Goal: Task Accomplishment & Management: Manage account settings

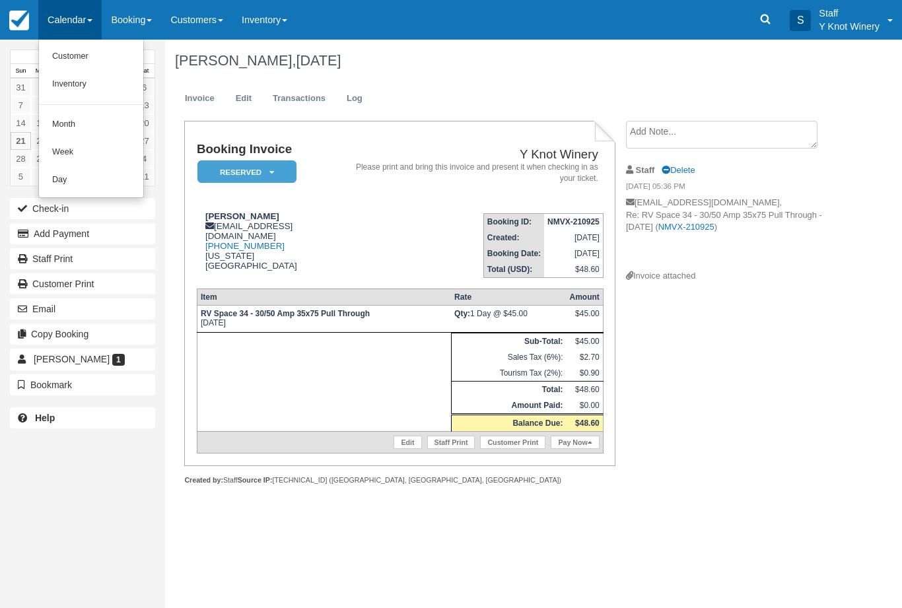
click at [77, 59] on link "Customer" at bounding box center [91, 57] width 104 height 28
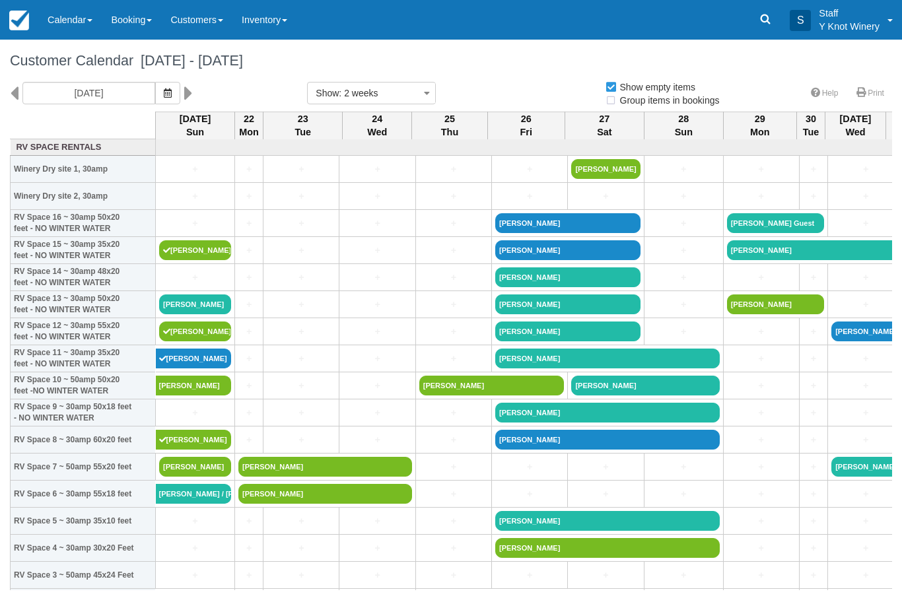
select select
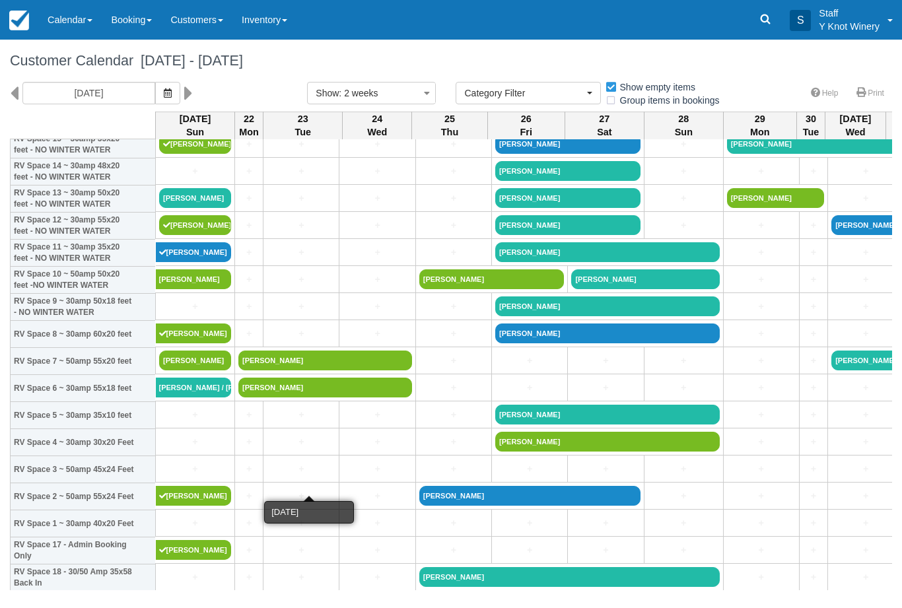
scroll to position [106, 0]
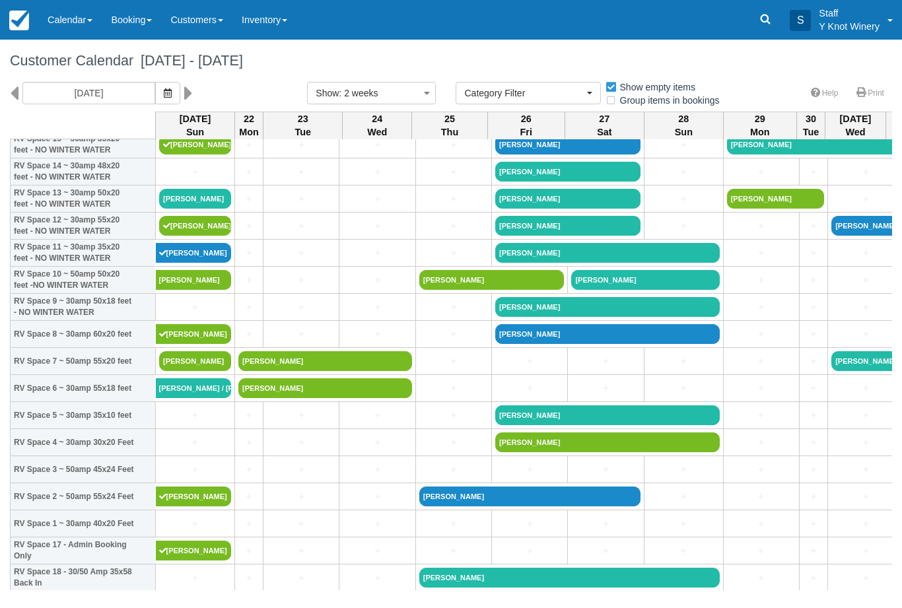
click at [170, 206] on link "[PERSON_NAME]" at bounding box center [195, 199] width 72 height 20
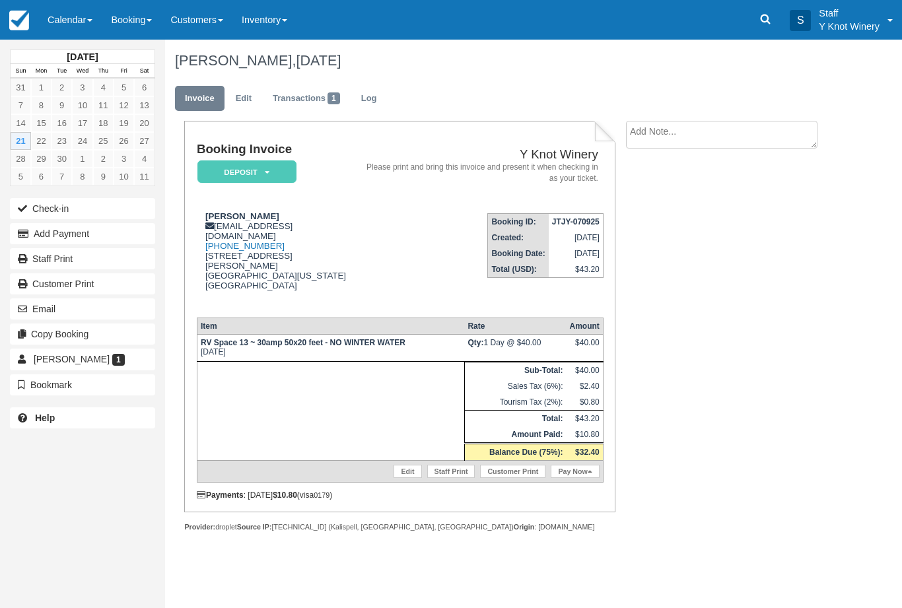
click at [47, 207] on button "Check-in" at bounding box center [82, 208] width 145 height 21
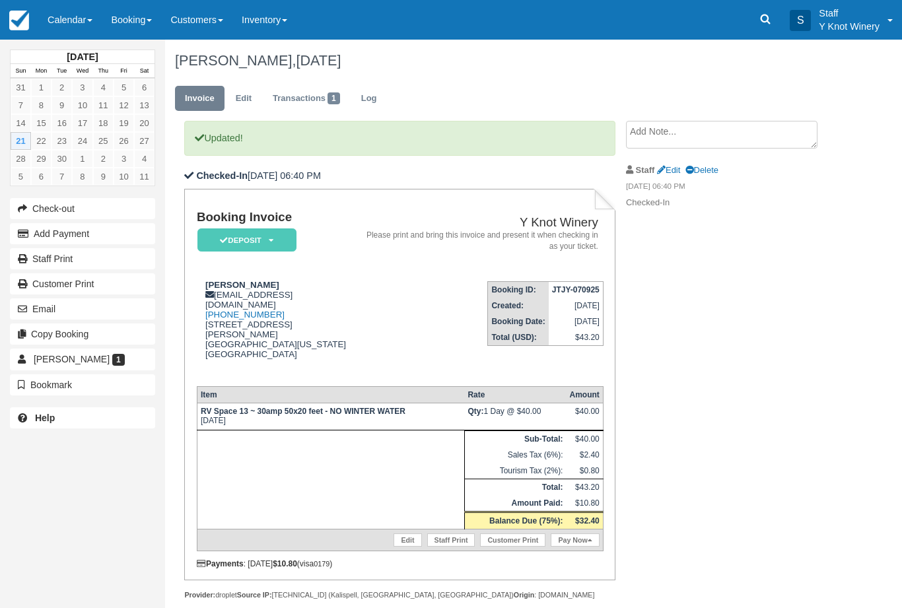
click at [580, 547] on link "Pay Now" at bounding box center [575, 540] width 48 height 13
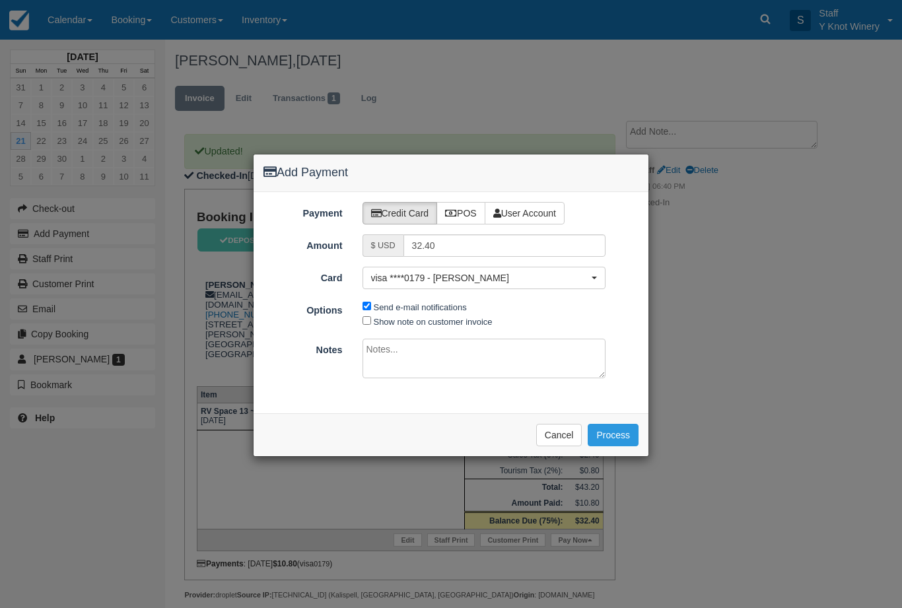
click at [376, 320] on label "Show note on customer invoice" at bounding box center [433, 322] width 119 height 10
click at [371, 320] on input "Show note on customer invoice" at bounding box center [367, 320] width 9 height 9
checkbox input "true"
click at [618, 430] on button "Process" at bounding box center [613, 435] width 51 height 22
